Goal: Task Accomplishment & Management: Use online tool/utility

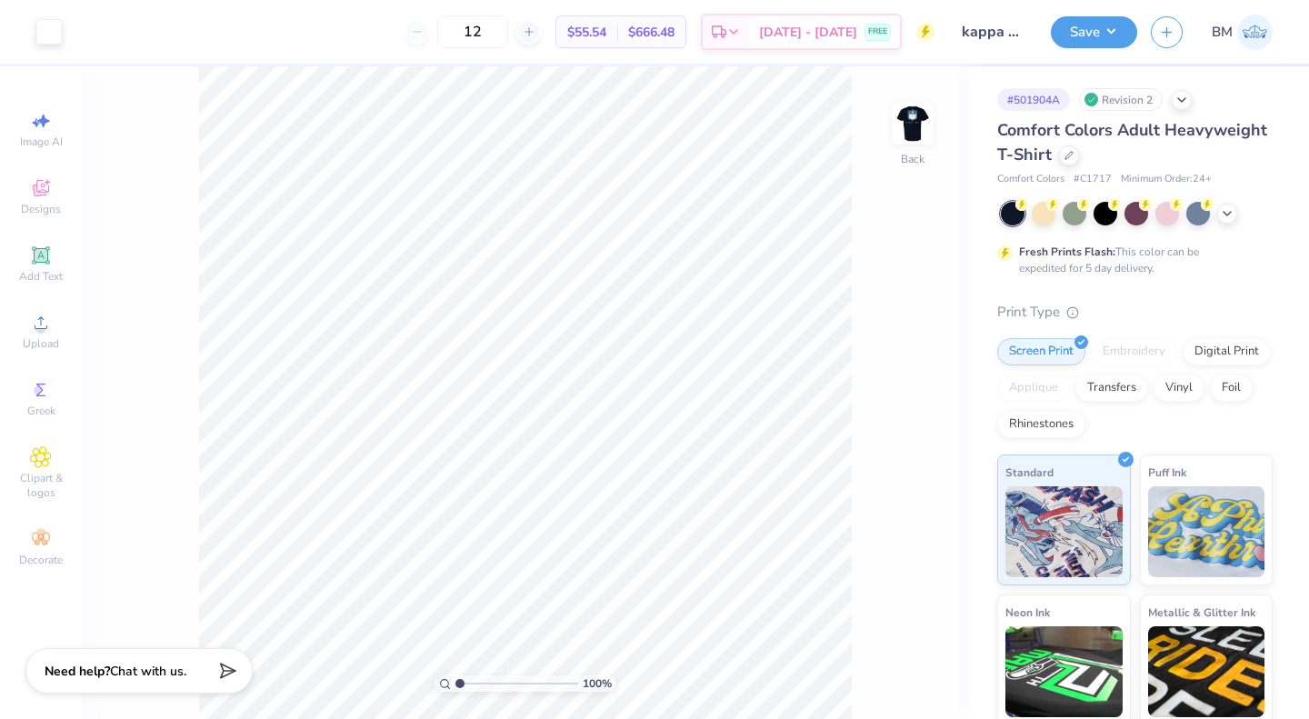
click at [1233, 215] on icon at bounding box center [1227, 213] width 15 height 15
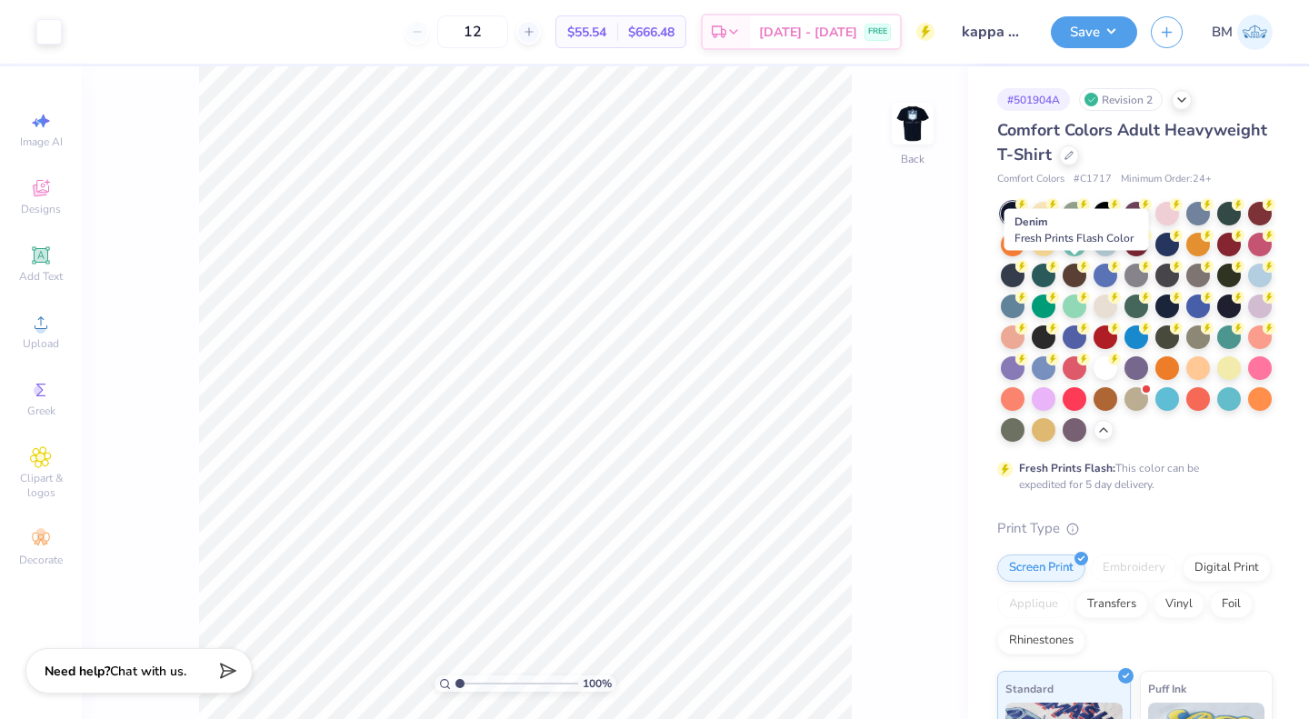
click at [1025, 276] on div at bounding box center [1013, 276] width 24 height 24
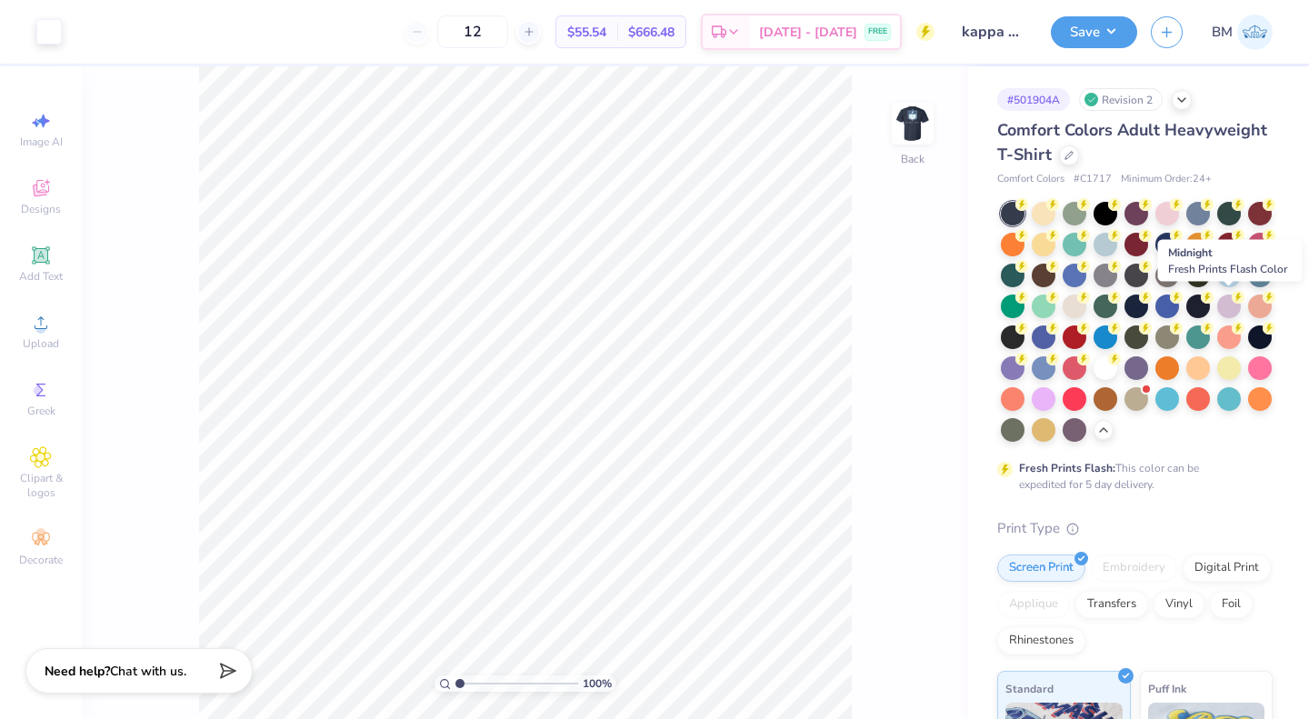
click at [1148, 306] on div at bounding box center [1137, 307] width 24 height 24
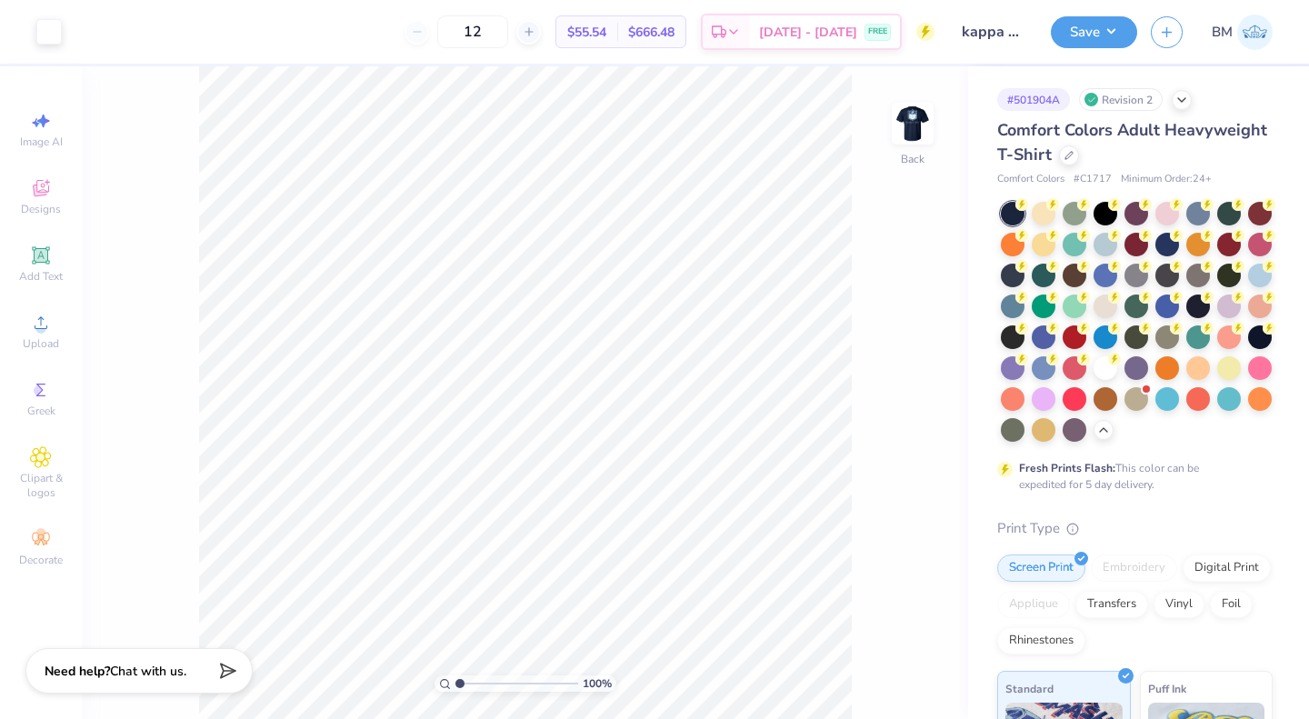
click at [917, 135] on img at bounding box center [913, 123] width 36 height 36
click at [910, 105] on img at bounding box center [913, 123] width 36 height 36
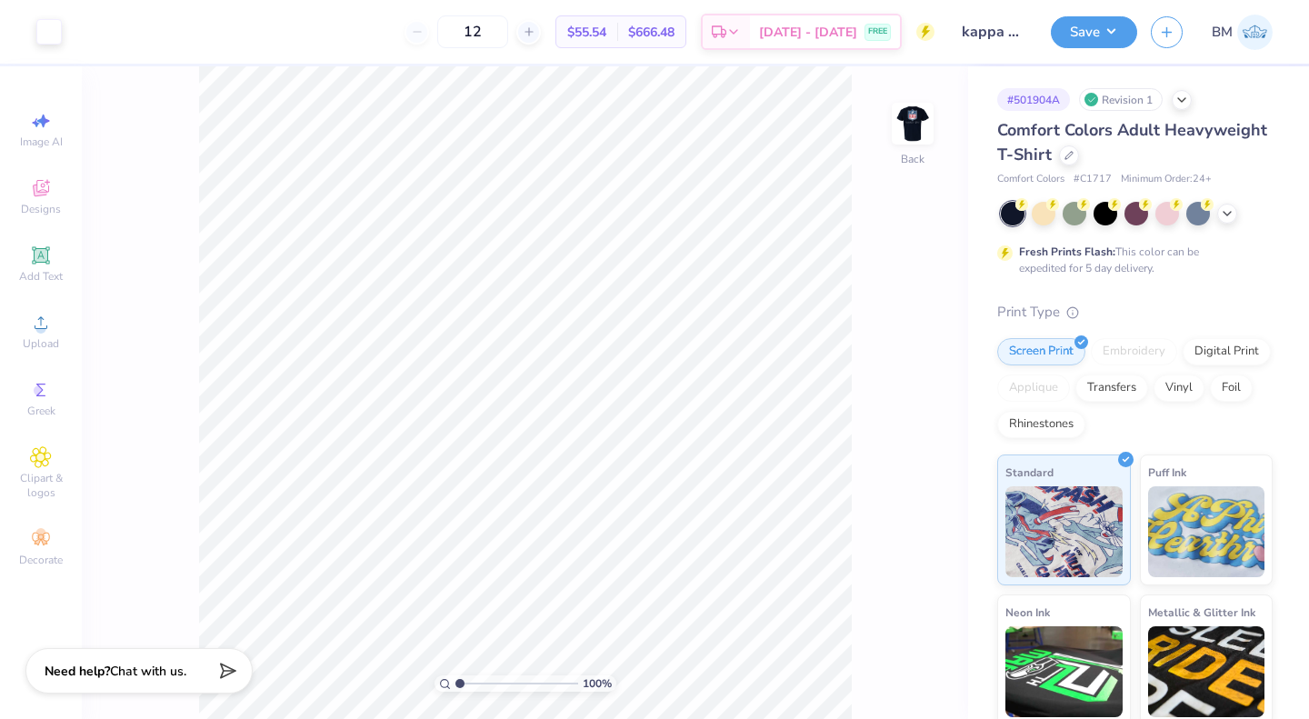
click at [1223, 216] on icon at bounding box center [1227, 213] width 15 height 15
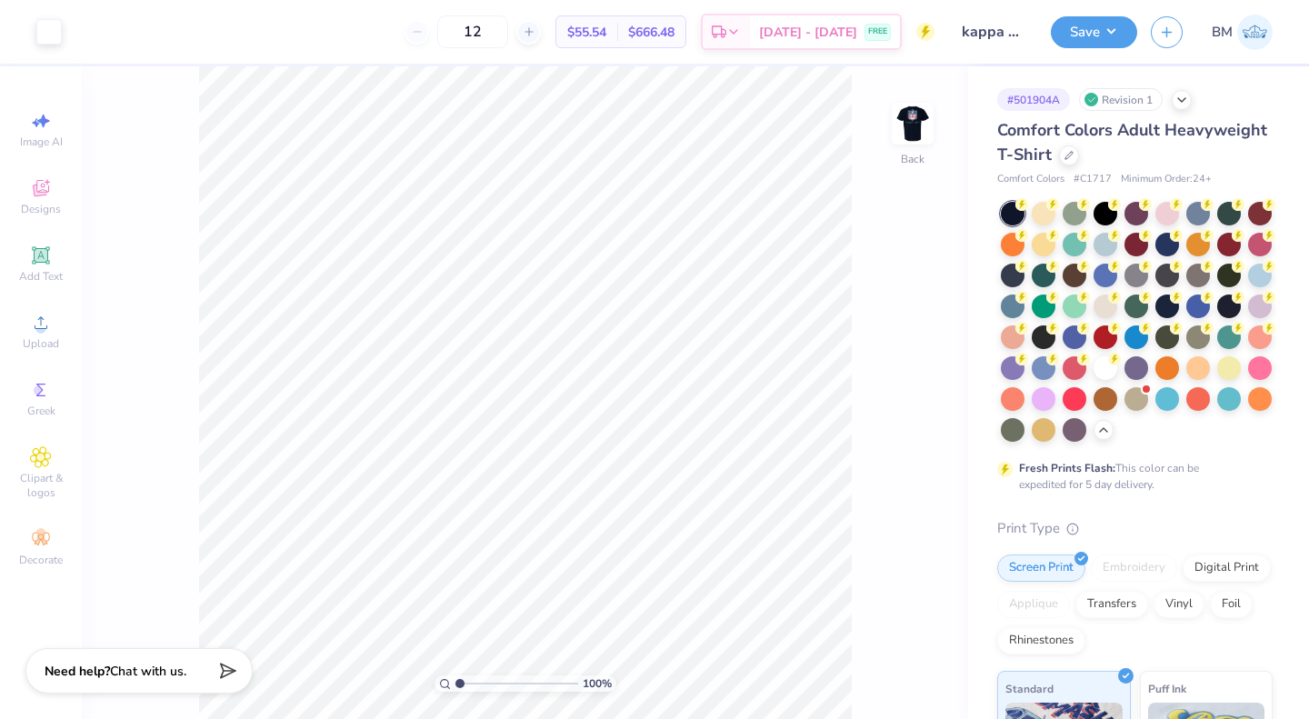
click at [1156, 318] on div at bounding box center [1168, 307] width 24 height 24
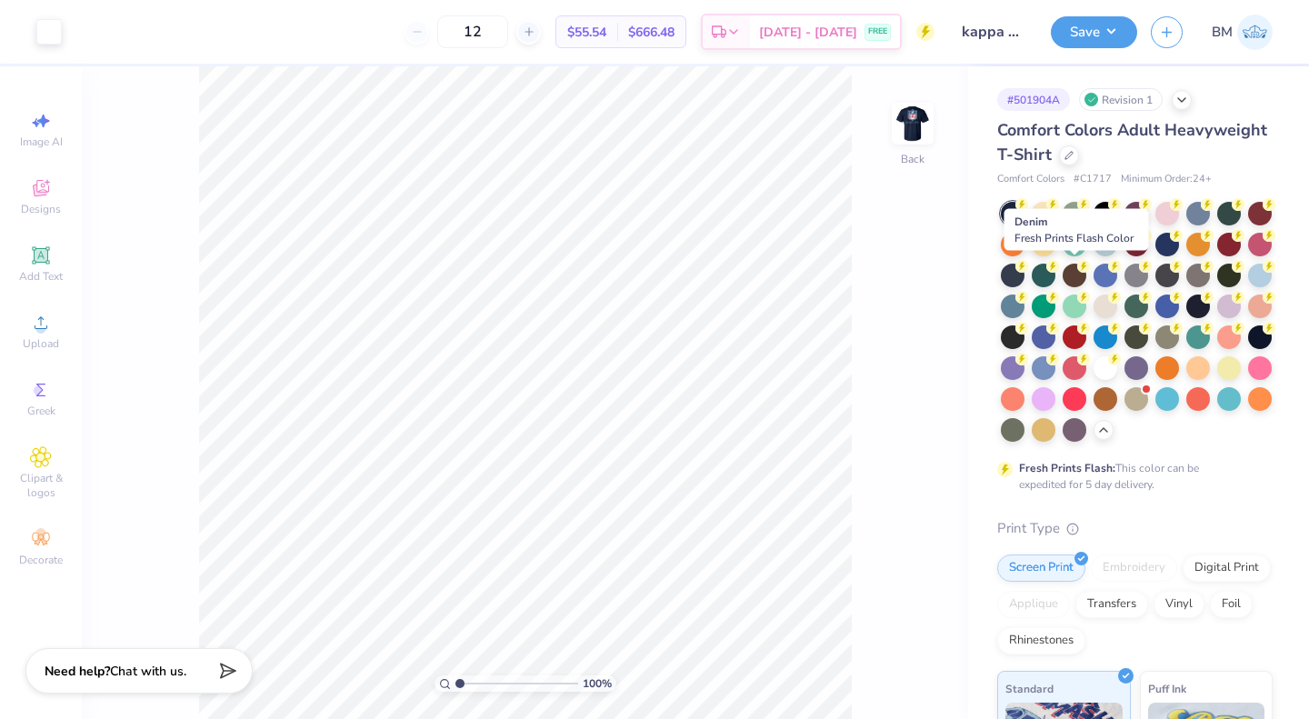
click at [1025, 271] on div at bounding box center [1013, 276] width 24 height 24
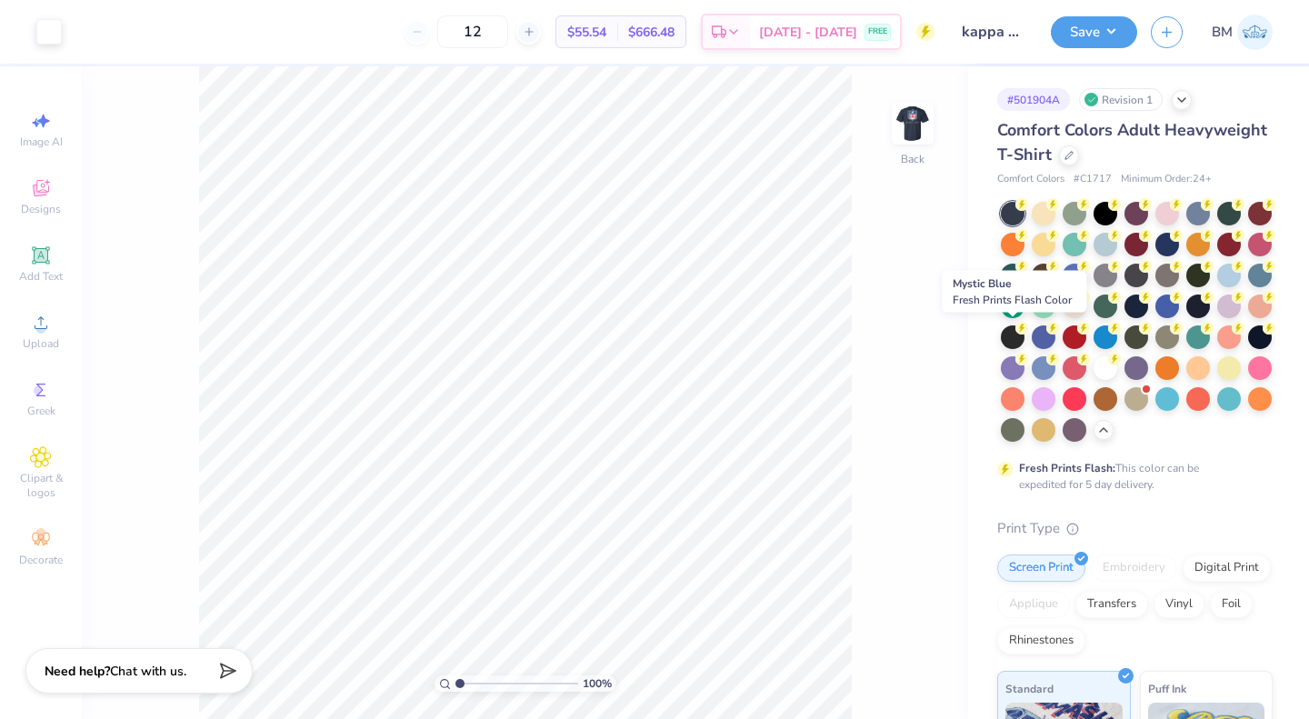
click at [1156, 318] on div at bounding box center [1168, 307] width 24 height 24
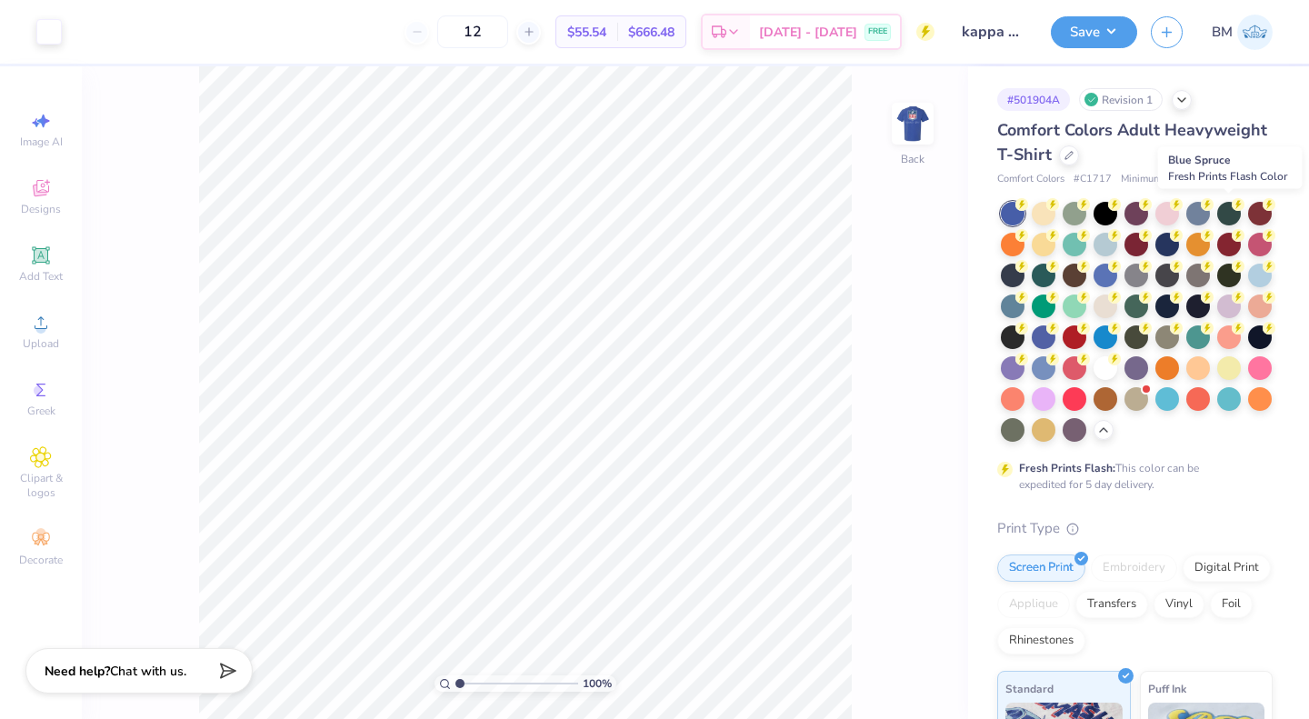
click at [1223, 212] on div at bounding box center [1229, 214] width 24 height 24
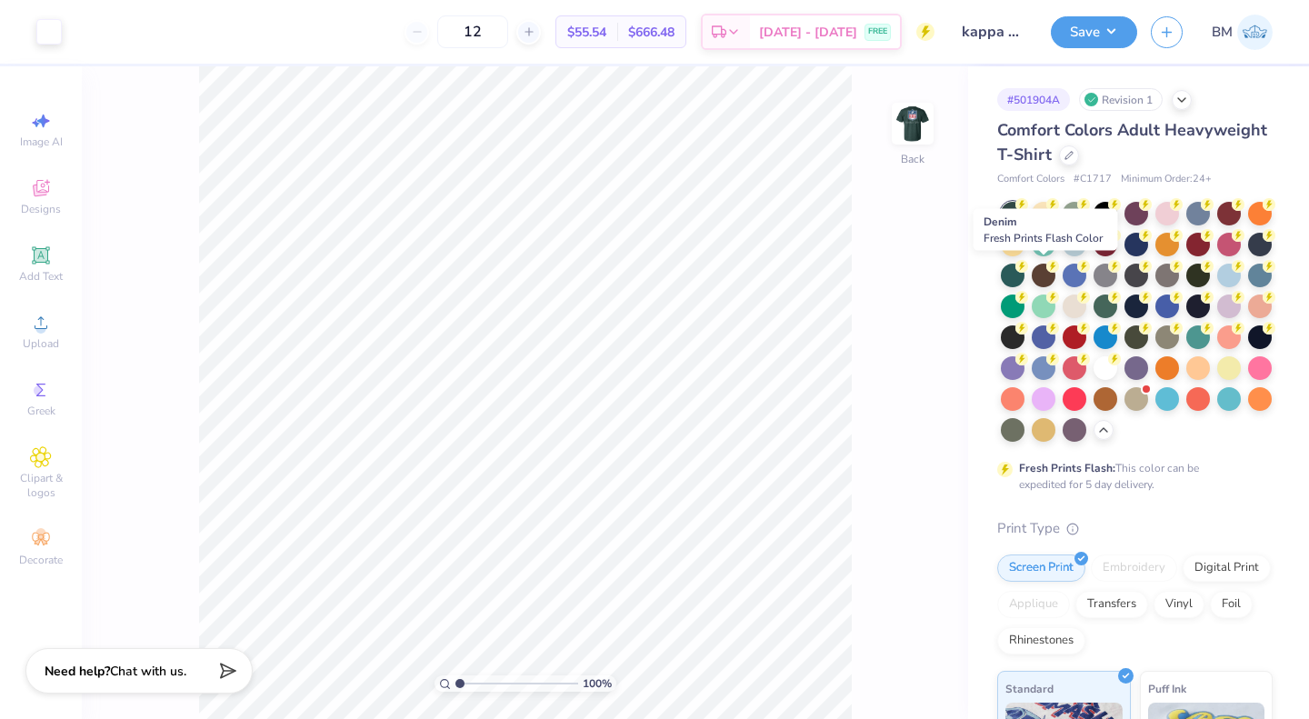
click at [1248, 256] on div at bounding box center [1260, 245] width 24 height 24
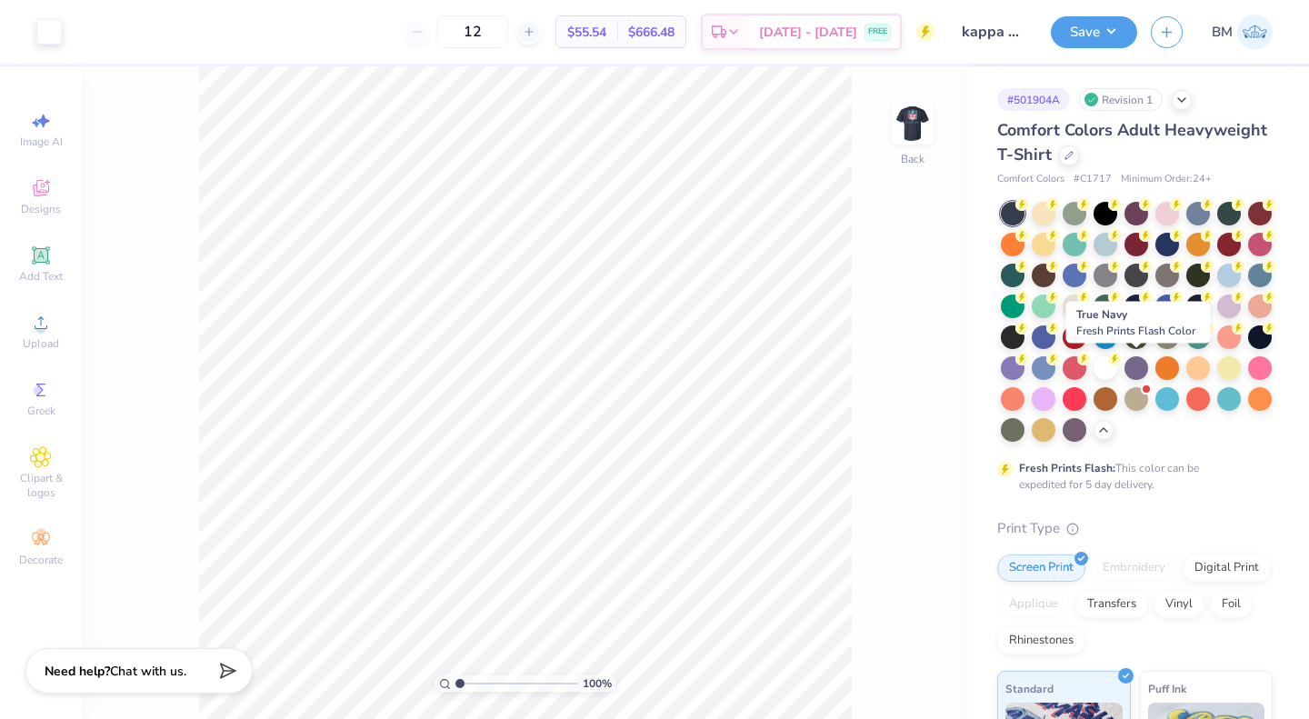
click at [1248, 349] on div at bounding box center [1260, 338] width 24 height 24
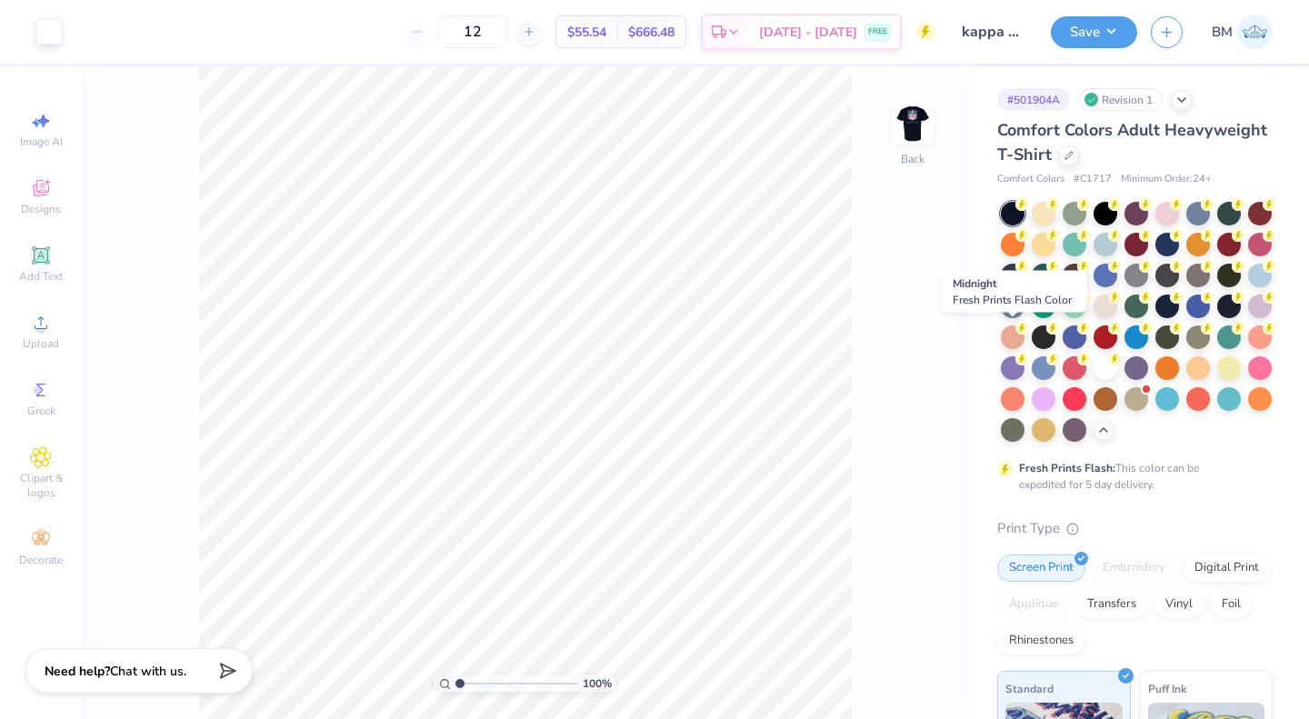
click at [1156, 318] on div at bounding box center [1168, 307] width 24 height 24
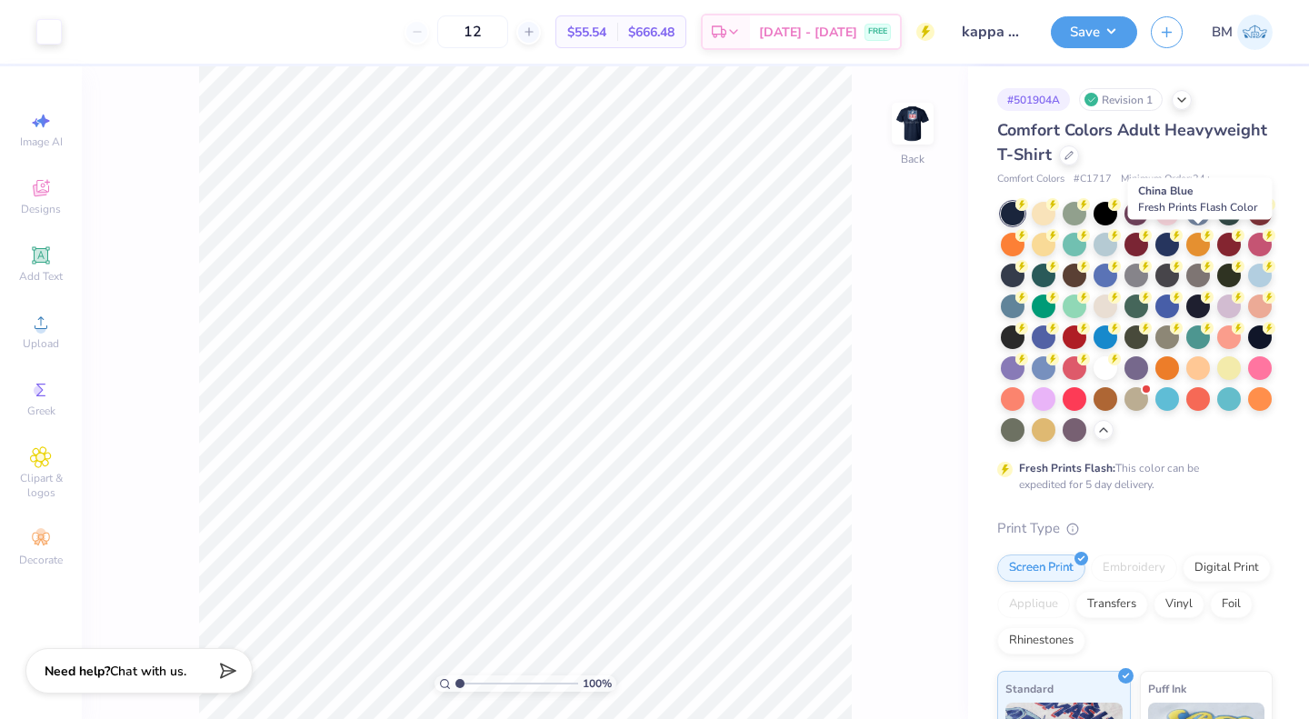
click at [1179, 244] on div at bounding box center [1168, 245] width 24 height 24
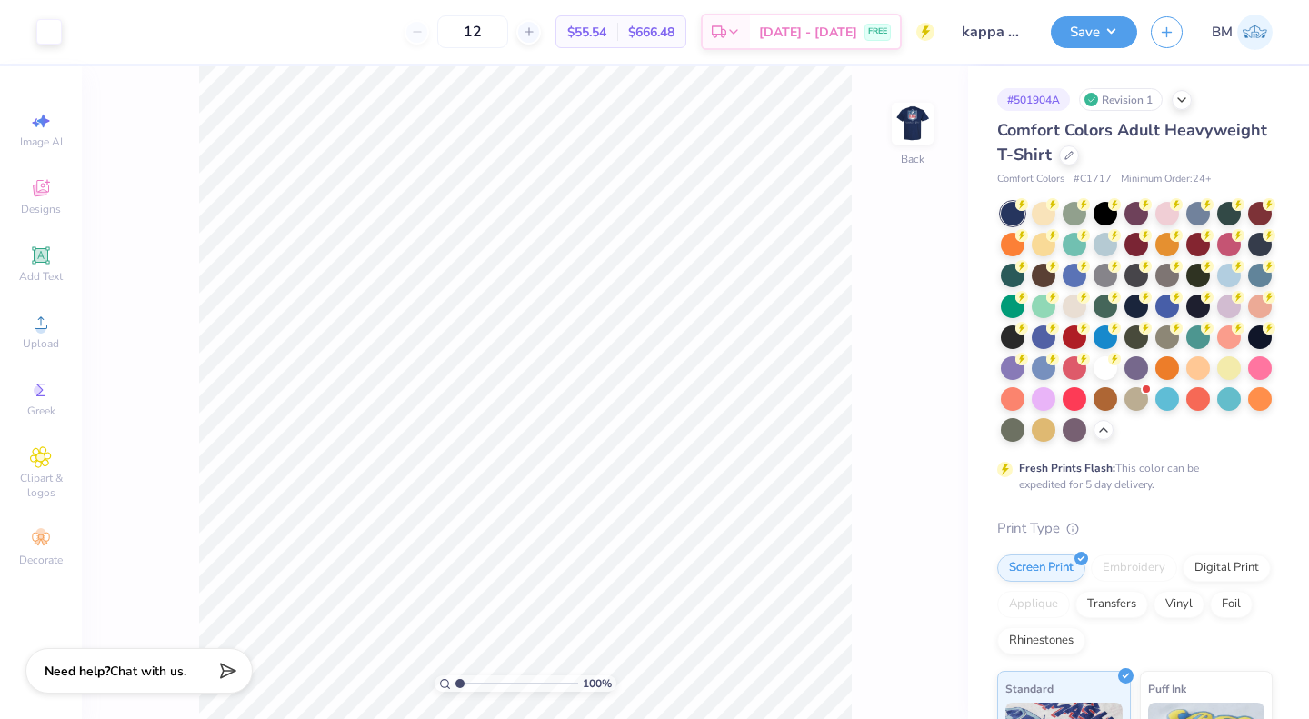
click at [1077, 37] on button "Save" at bounding box center [1094, 32] width 86 height 32
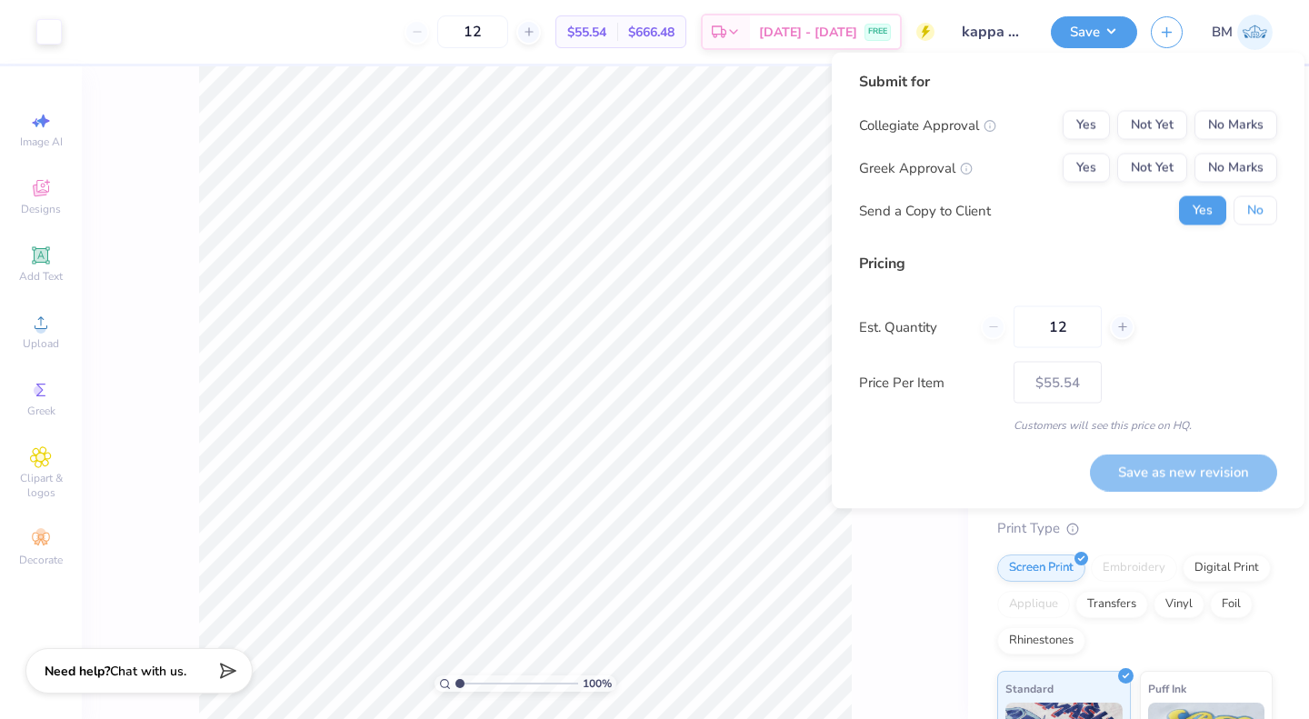
click at [1247, 215] on button "No" at bounding box center [1256, 210] width 44 height 29
click at [1139, 155] on button "Not Yet" at bounding box center [1152, 168] width 70 height 29
click at [1239, 126] on button "No Marks" at bounding box center [1236, 125] width 83 height 29
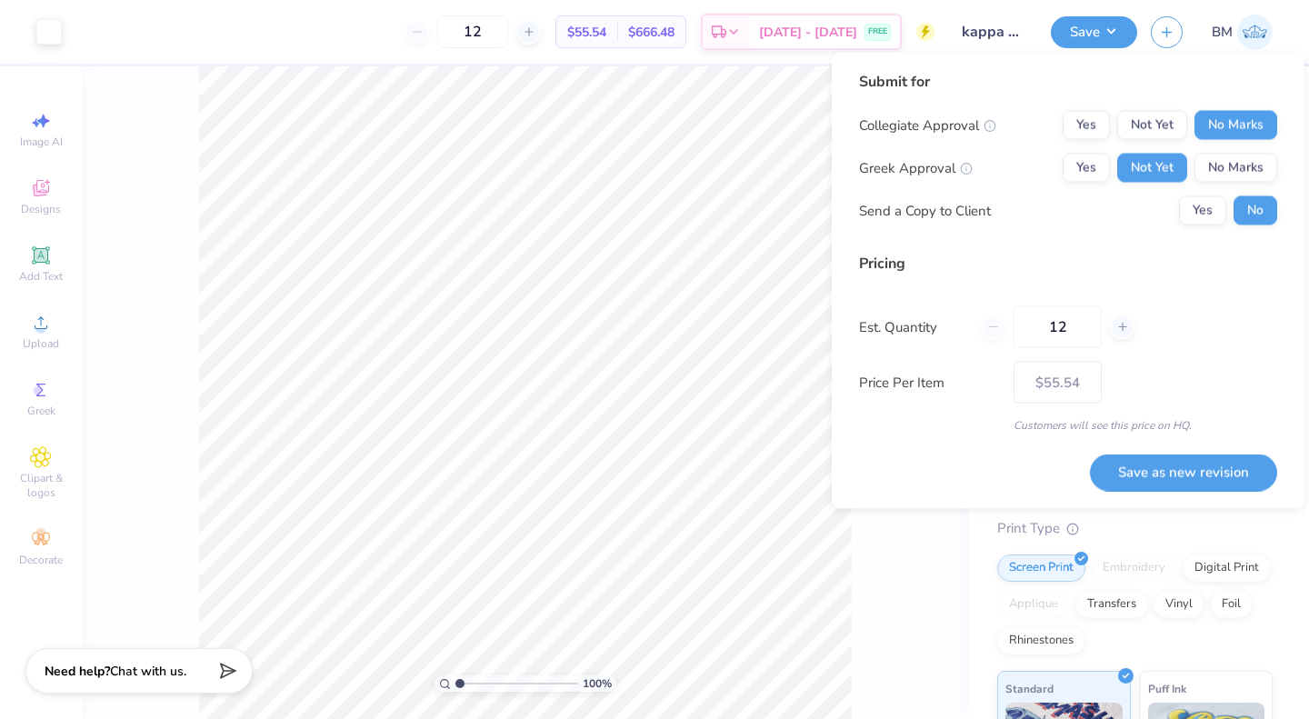
drag, startPoint x: 1067, startPoint y: 321, endPoint x: 1040, endPoint y: 339, distance: 32.8
click at [1040, 339] on input "12" at bounding box center [1058, 327] width 88 height 42
type input "24"
type input "$34.25"
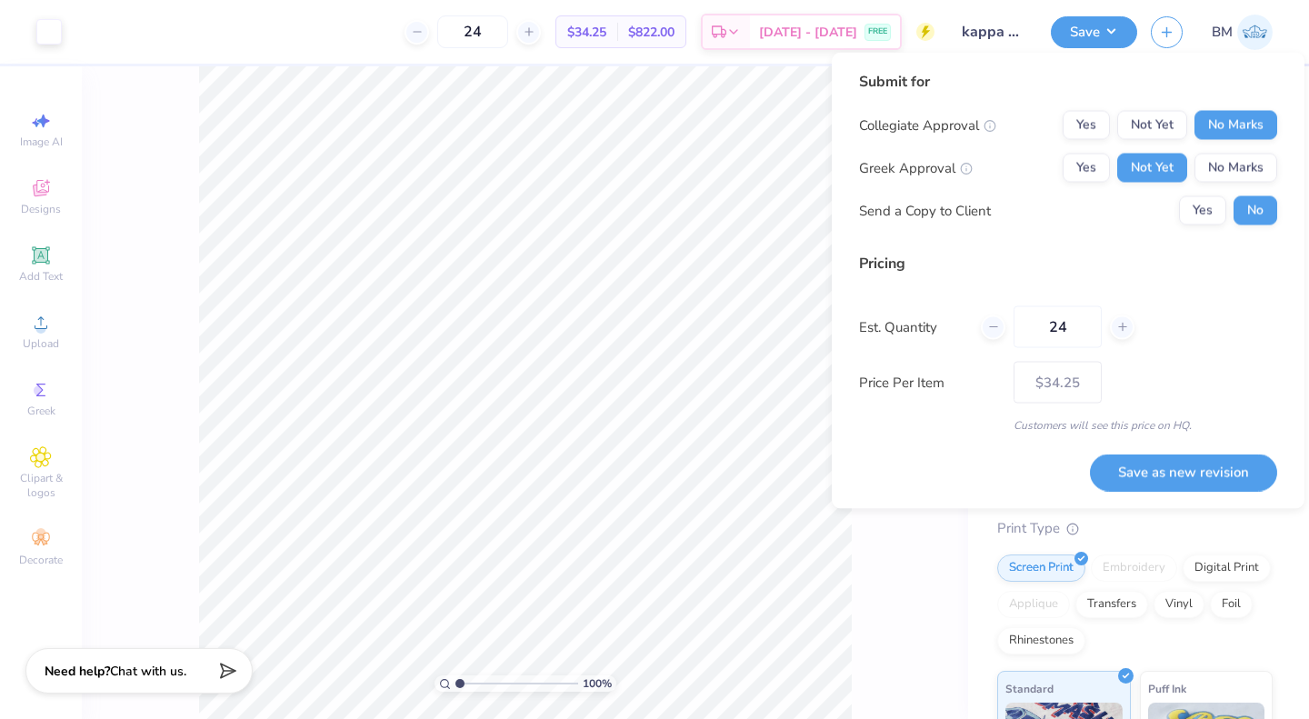
type input "2"
type input "0"
type input "0300"
type input "300"
type input "– –"
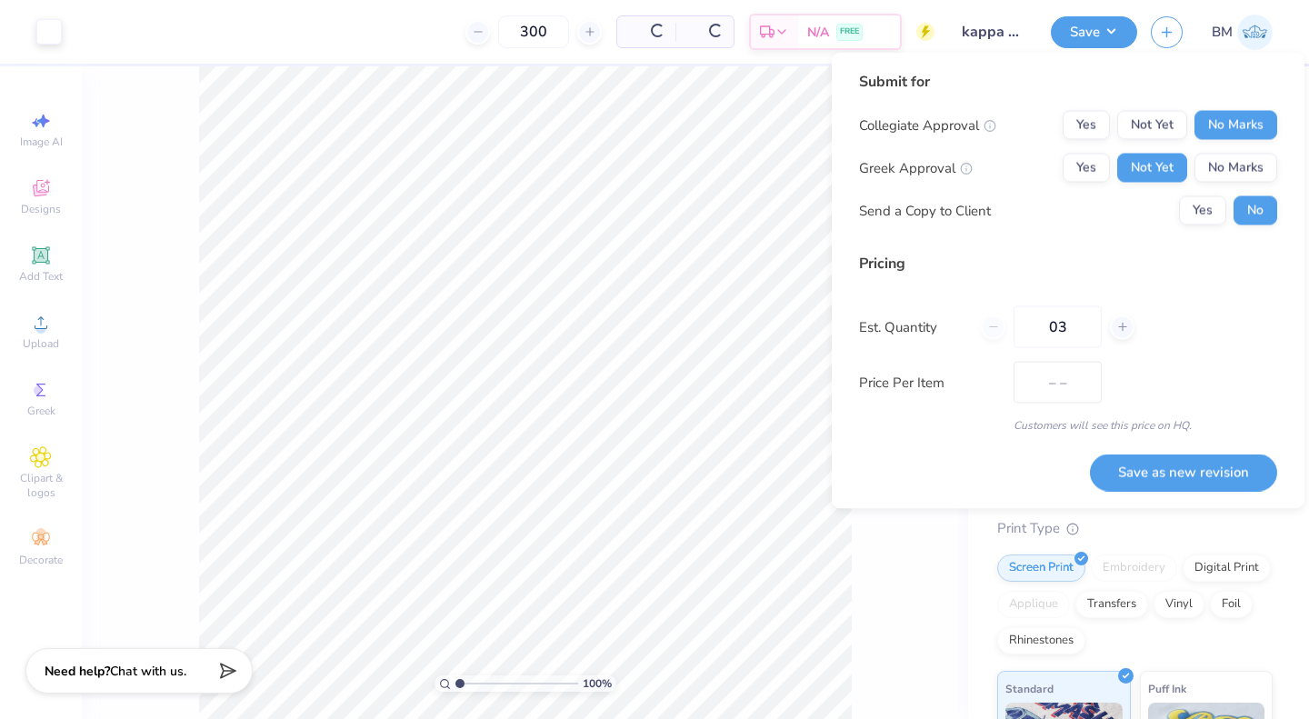
type input "0"
type input "$18.43"
type input "0"
type input "0300"
type input "300"
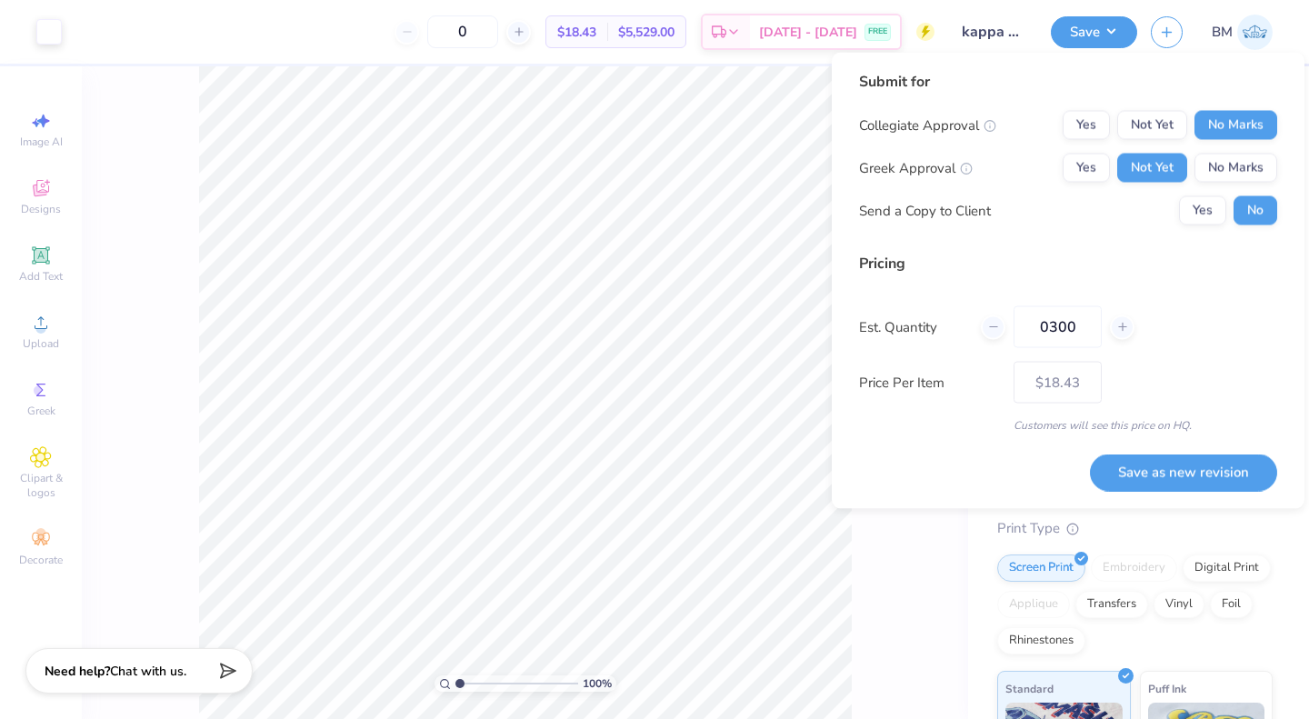
type input "030"
type input "– –"
type input "0"
type input "3"
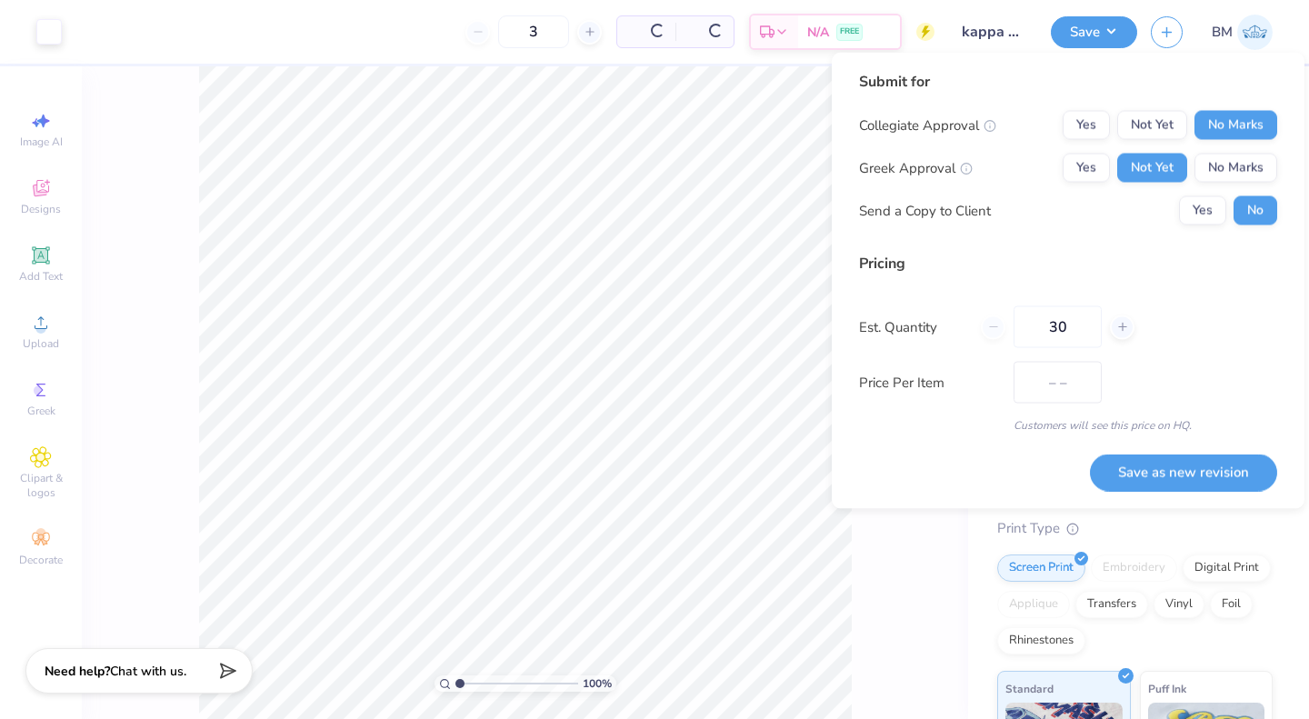
type input "300"
type input "$18.43"
type input "300"
click at [1177, 473] on button "Save as new revision" at bounding box center [1183, 472] width 187 height 37
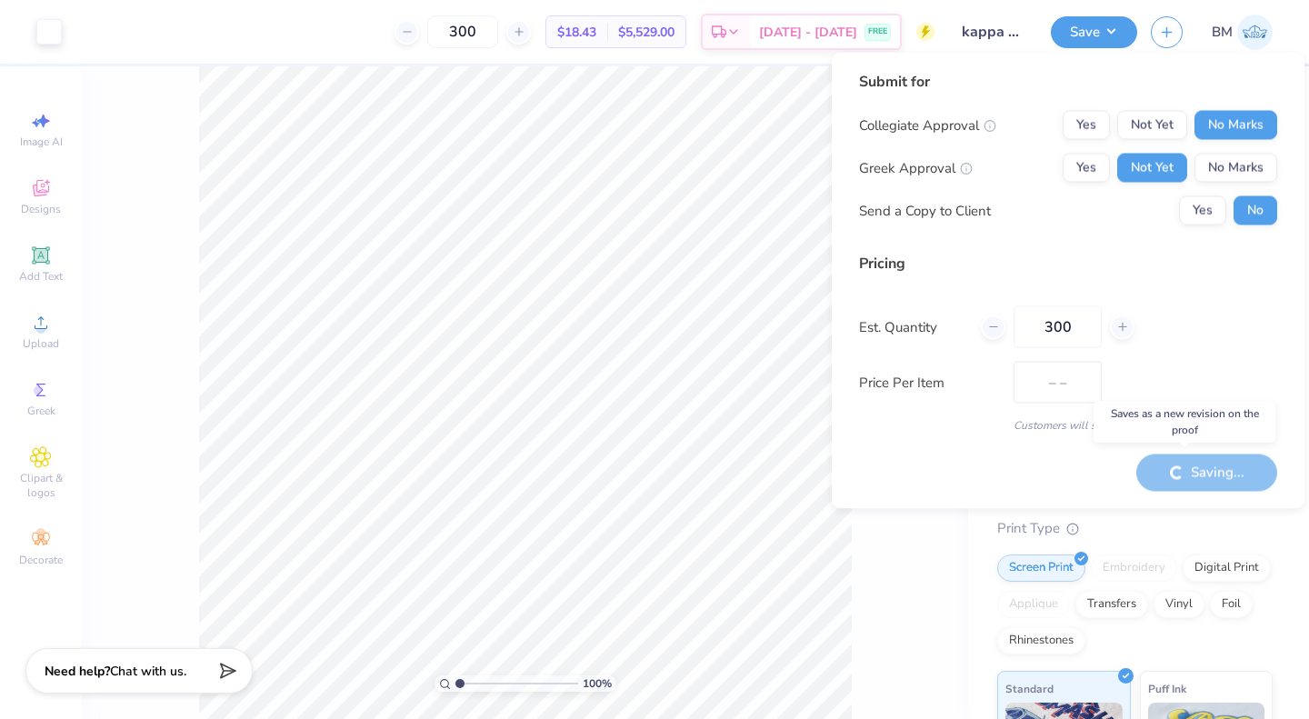
type input "$18.43"
